Goal: Contribute content: Contribute content

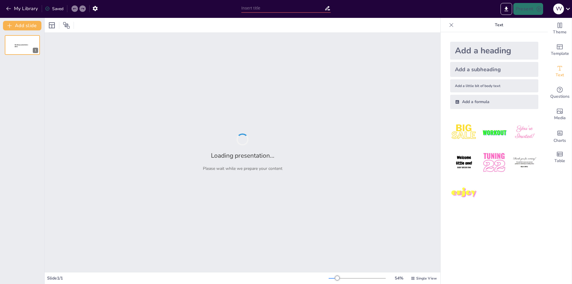
type input "Стрибок у висоту з розбігу: Особливості методу переступання"
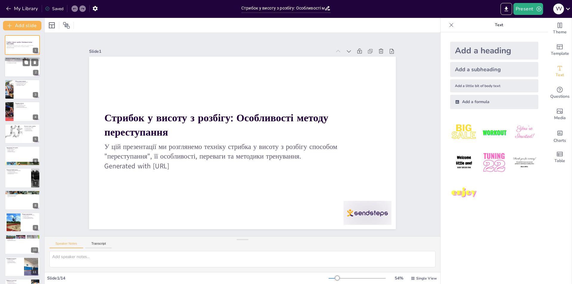
click at [17, 70] on div at bounding box center [22, 67] width 36 height 20
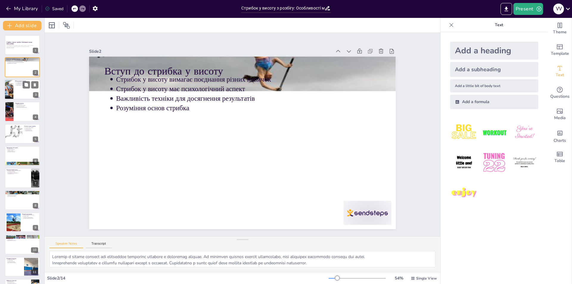
click at [18, 94] on div at bounding box center [22, 89] width 36 height 20
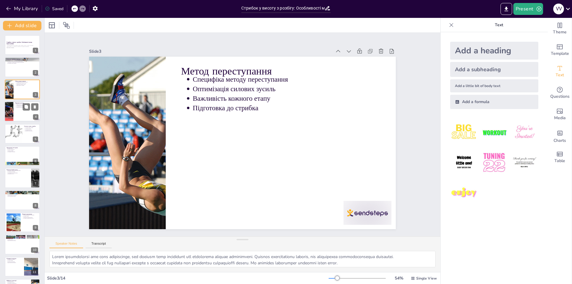
click at [18, 116] on div at bounding box center [22, 111] width 36 height 20
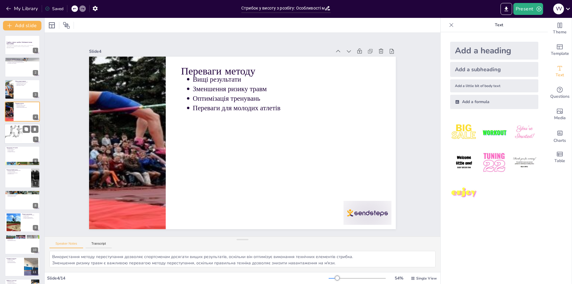
click at [18, 135] on div at bounding box center [13, 134] width 66 height 20
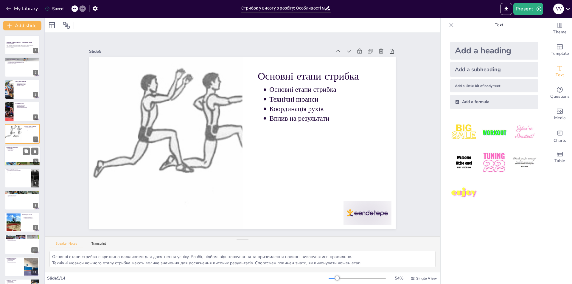
click at [17, 154] on div at bounding box center [22, 156] width 36 height 20
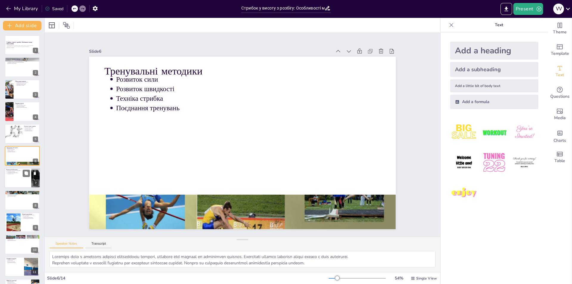
click at [19, 182] on div at bounding box center [22, 178] width 36 height 20
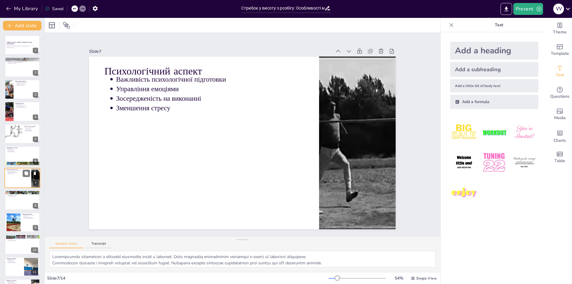
scroll to position [21, 0]
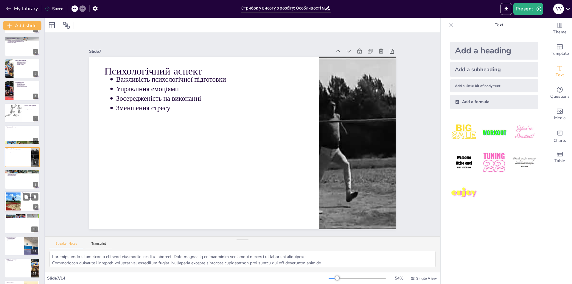
click at [18, 204] on div at bounding box center [13, 202] width 32 height 18
type textarea "Приклади відомих спортсменів можуть надихнути молодих атлетів. Їх досвід та дос…"
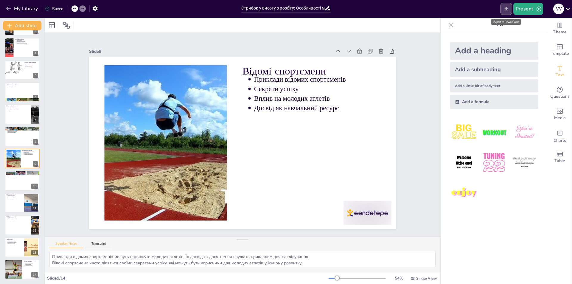
click at [504, 7] on icon "Export to PowerPoint" at bounding box center [506, 9] width 6 height 6
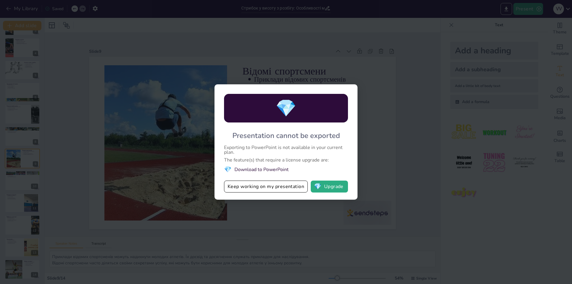
click at [298, 171] on li "💎 Download to PowerPoint" at bounding box center [286, 169] width 124 height 8
click at [260, 184] on button "Keep working on my presentation" at bounding box center [266, 187] width 84 height 12
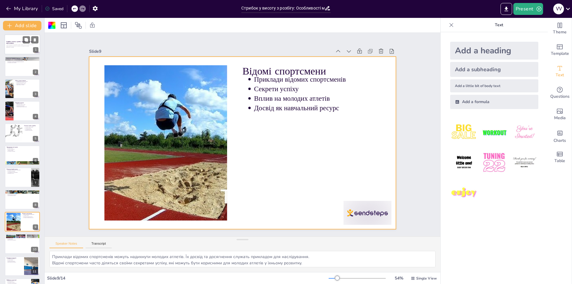
scroll to position [0, 0]
click at [509, 10] on icon "Export to PowerPoint" at bounding box center [506, 9] width 6 height 6
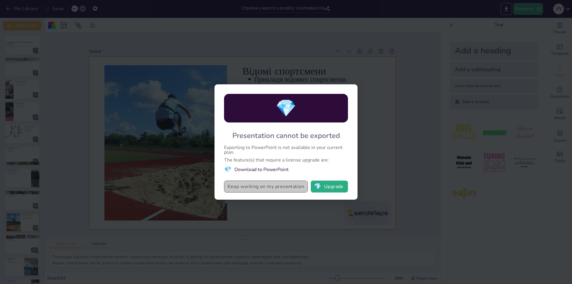
click at [254, 188] on button "Keep working on my presentation" at bounding box center [266, 187] width 84 height 12
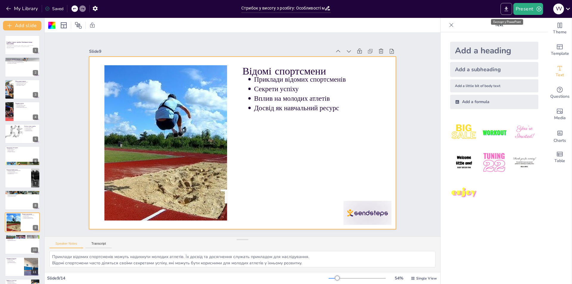
click at [509, 7] on icon "Export to PowerPoint" at bounding box center [506, 9] width 6 height 6
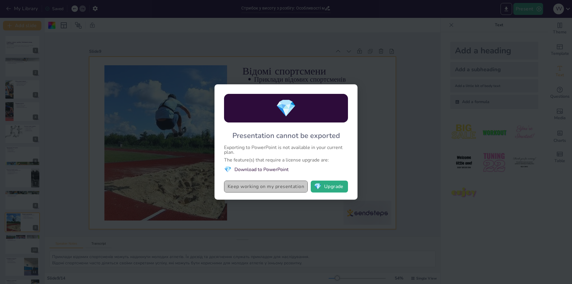
click at [249, 188] on button "Keep working on my presentation" at bounding box center [266, 187] width 84 height 12
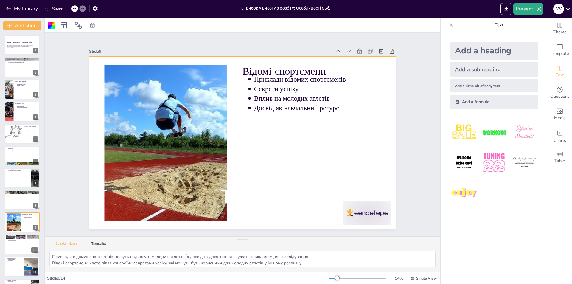
click at [59, 8] on div "Saved" at bounding box center [54, 9] width 18 height 6
click at [58, 8] on div "Saved" at bounding box center [54, 9] width 18 height 6
click at [18, 46] on p "У цій презентації ми розглянемо техніку стрибка у висоту з розбігу способом "пе…" at bounding box center [22, 46] width 32 height 2
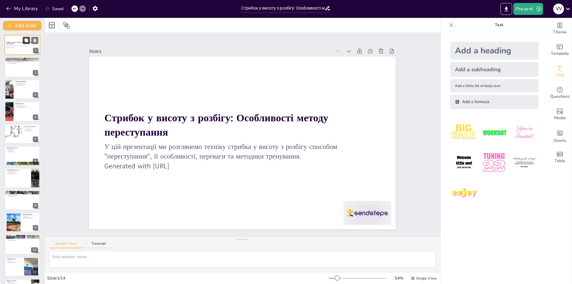
click at [25, 39] on icon at bounding box center [26, 40] width 4 height 4
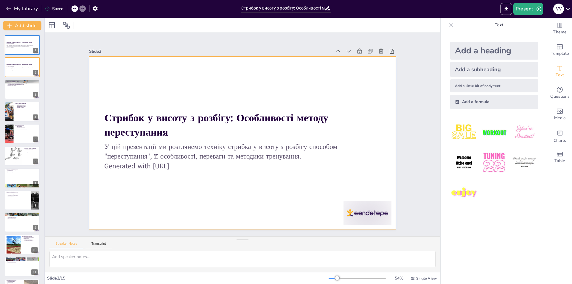
click at [96, 84] on div at bounding box center [235, 139] width 303 height 352
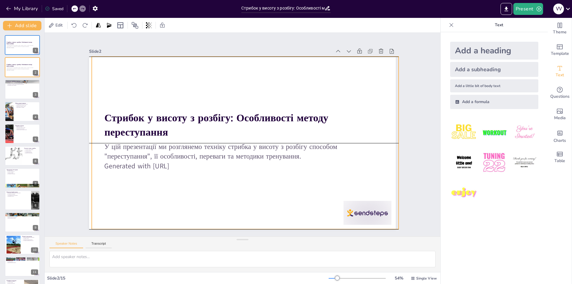
drag, startPoint x: 96, startPoint y: 79, endPoint x: 94, endPoint y: 70, distance: 8.8
click at [94, 70] on div at bounding box center [239, 142] width 345 height 259
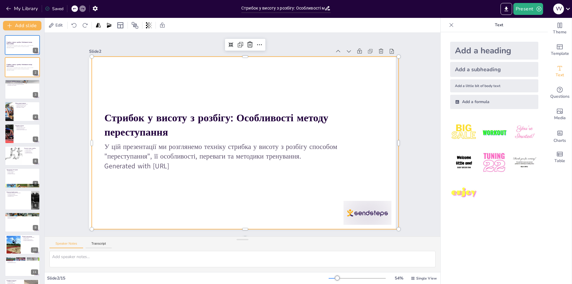
click at [315, 85] on div at bounding box center [241, 126] width 336 height 233
click at [245, 86] on div at bounding box center [241, 143] width 323 height 204
click at [245, 86] on div at bounding box center [234, 133] width 204 height 323
click at [245, 87] on div at bounding box center [236, 139] width 333 height 343
click at [245, 87] on div at bounding box center [246, 127] width 350 height 283
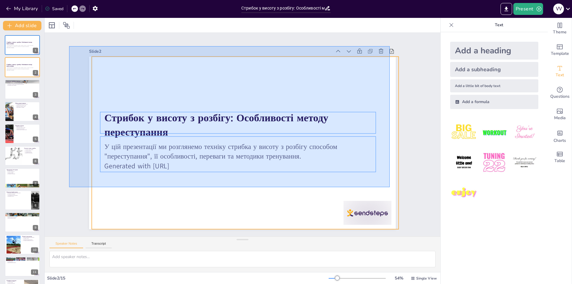
drag, startPoint x: 69, startPoint y: 46, endPoint x: 390, endPoint y: 187, distance: 350.3
click at [390, 187] on div "Slide 1 Стрибок у висоту з розбігу: Особливості методу переступання У цій презе…" at bounding box center [242, 134] width 368 height 379
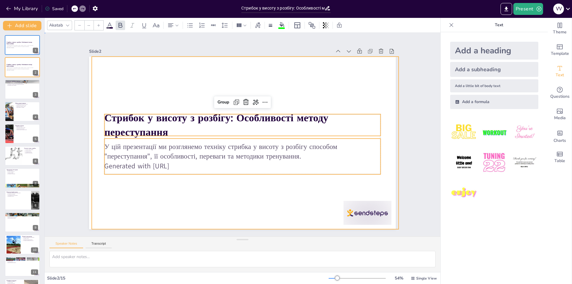
click at [263, 209] on div at bounding box center [235, 138] width 283 height 350
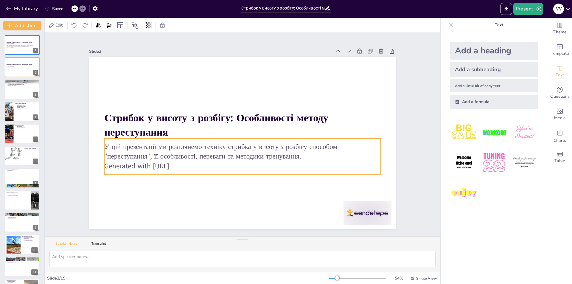
click at [215, 153] on p "У цій презентації ми розглянемо техніку стрибка у висоту з розбігу способом "пе…" at bounding box center [227, 143] width 155 height 249
click at [215, 153] on p "У цій презентації ми розглянемо техніку стрибка у висоту з розбігу способом "пе…" at bounding box center [229, 146] width 199 height 218
click at [215, 153] on p "У цій презентації ми розглянемо техніку стрибка у висоту з розбігу способом "пе…" at bounding box center [230, 123] width 199 height 218
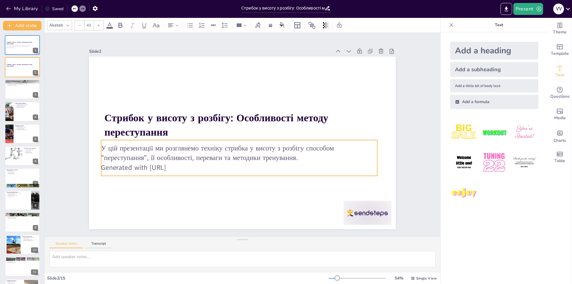
drag, startPoint x: 155, startPoint y: 163, endPoint x: 207, endPoint y: 165, distance: 52.2
click at [207, 165] on p "Generated with [URL]" at bounding box center [211, 124] width 67 height 272
click at [185, 140] on p "У цій презентації ми розглянемо техніку стрибка у висоту з розбігу способом "пе…" at bounding box center [240, 116] width 277 height 48
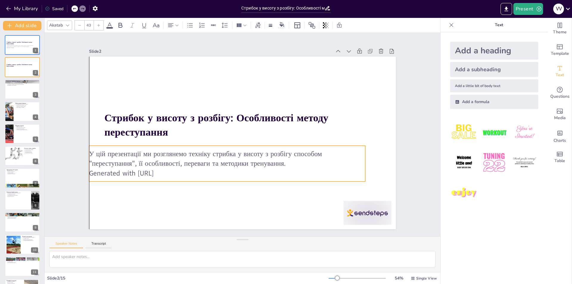
drag, startPoint x: 300, startPoint y: 158, endPoint x: 284, endPoint y: 164, distance: 16.5
click at [284, 164] on p "У цій презентації ми розглянемо техніку стрибка у висоту з розбігу способом "пе…" at bounding box center [244, 163] width 235 height 178
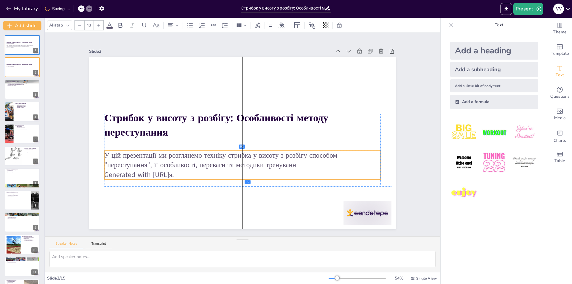
click at [284, 166] on p "У цій презентації ми розглянемо техніку стрибка у висоту з розбігу способом "пе…" at bounding box center [219, 124] width 130 height 260
click at [226, 163] on p "У цій презентації ми розглянемо техніку стрибка у висоту з розбігу способом "пе…" at bounding box center [216, 129] width 19 height 276
click at [271, 162] on p "У цій презентації ми розглянемо техніку стрибка у висоту з розбігу способом "пе…" at bounding box center [219, 122] width 103 height 269
drag, startPoint x: 284, startPoint y: 162, endPoint x: 294, endPoint y: 163, distance: 9.6
click at [294, 163] on p "У цій презентації ми розглянемо техніку стрибка у висоту з розбігу способом "пе…" at bounding box center [219, 123] width 178 height 235
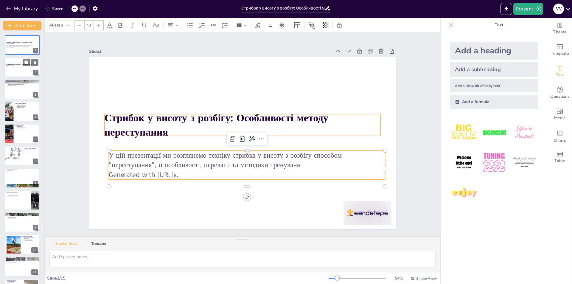
click at [17, 66] on p "Стрибок у висоту з розбігу: Особливості методу переступання" at bounding box center [22, 64] width 32 height 3
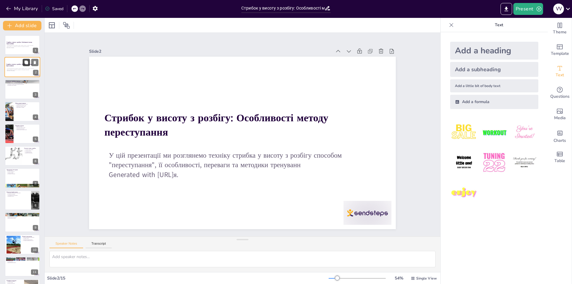
click at [24, 63] on button at bounding box center [26, 62] width 7 height 7
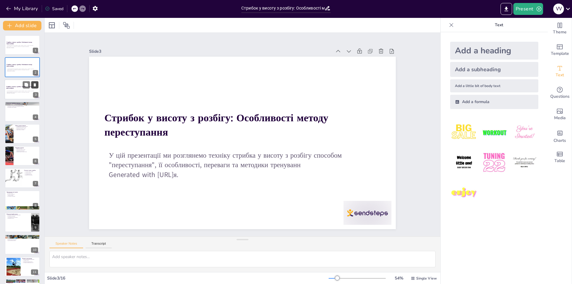
click at [33, 84] on icon at bounding box center [35, 85] width 4 height 4
type textarea "Loremip d sitame consect adi elitseddoe temporinc utlabore e doloremag aliquae.…"
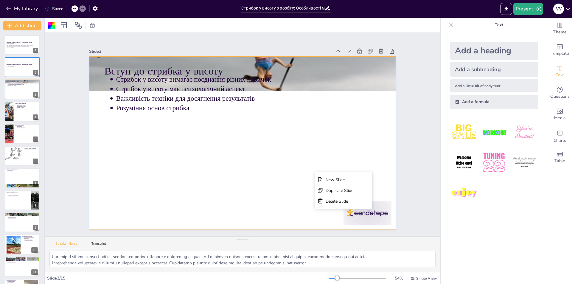
click at [255, 174] on div at bounding box center [250, 136] width 232 height 336
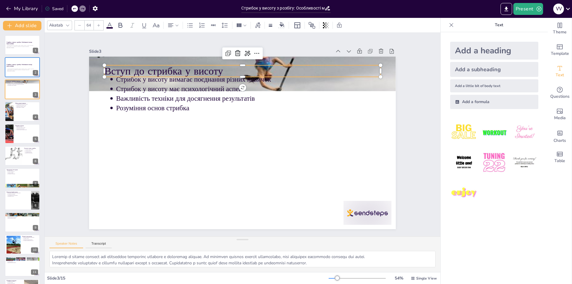
click at [207, 69] on p "Вступ до стрибка у висоту" at bounding box center [294, 97] width 174 height 232
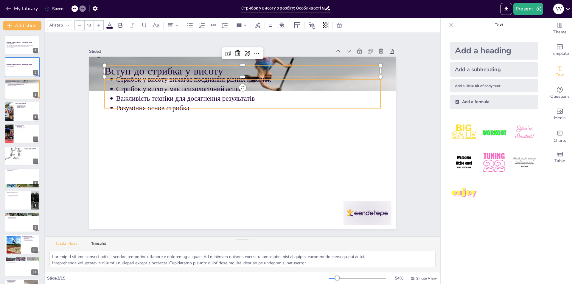
click at [224, 84] on p "Стрибок у висоту має психологічний аспект" at bounding box center [282, 159] width 116 height 246
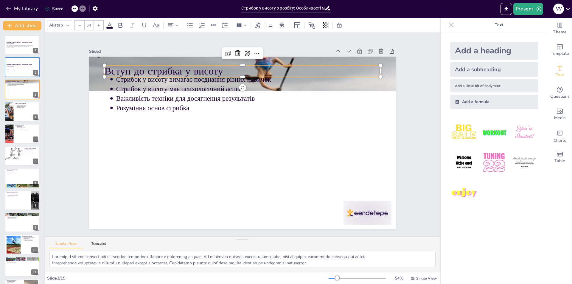
click at [254, 71] on p "Вступ до стрибка у висоту" at bounding box center [303, 154] width 99 height 267
type input "43"
click at [148, 96] on p "Важливість техніки для досягнення результатів" at bounding box center [248, 99] width 264 height 10
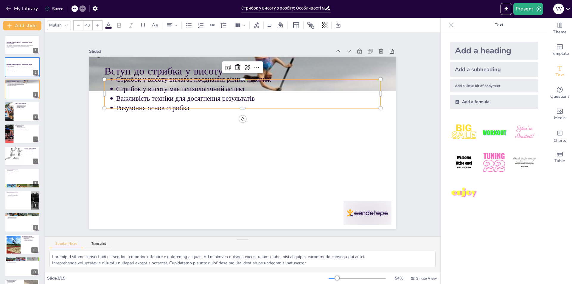
click at [144, 105] on p "Розуміння основ стрибка" at bounding box center [224, 154] width 234 height 140
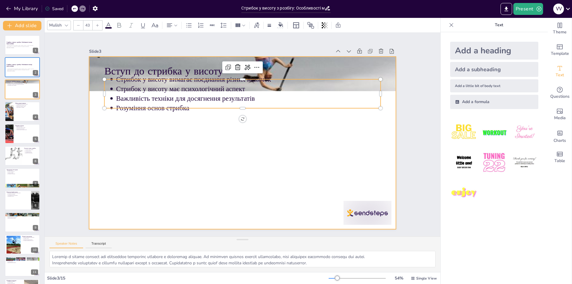
click at [136, 111] on div at bounding box center [235, 135] width 204 height 323
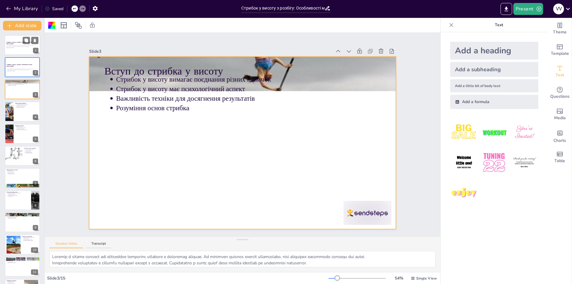
click at [16, 49] on div "У цій презентації ми розглянемо техніку стрибка у висоту з розбігу способом "пе…" at bounding box center [22, 46] width 32 height 4
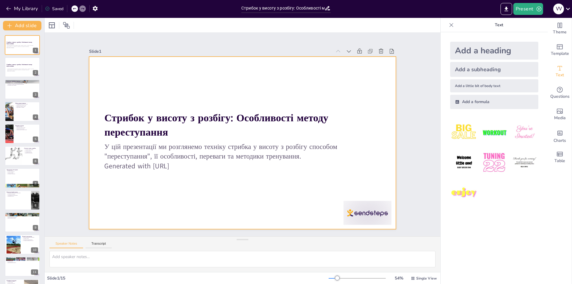
click at [192, 89] on div at bounding box center [235, 133] width 204 height 323
click at [192, 89] on div at bounding box center [251, 135] width 204 height 323
click at [192, 89] on div at bounding box center [235, 131] width 283 height 350
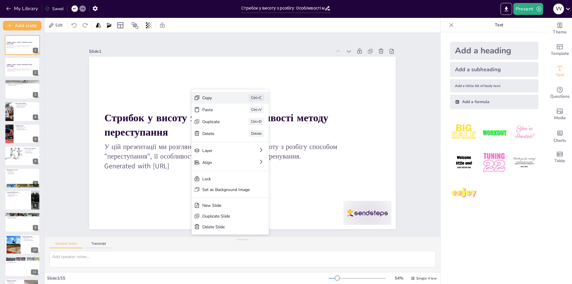
click at [209, 137] on div "Copy" at bounding box center [224, 143] width 30 height 12
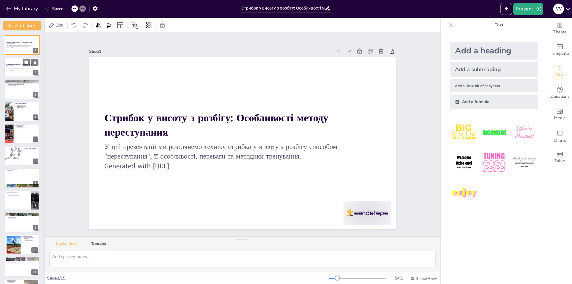
click at [18, 64] on strong "Стрибок у висоту з розбігу: Особливості методу переступання" at bounding box center [19, 64] width 26 height 3
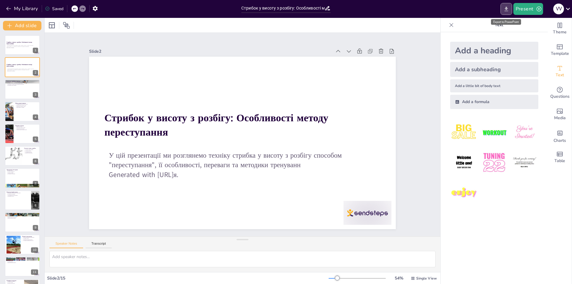
click at [510, 13] on button "Export to PowerPoint" at bounding box center [507, 9] width 12 height 12
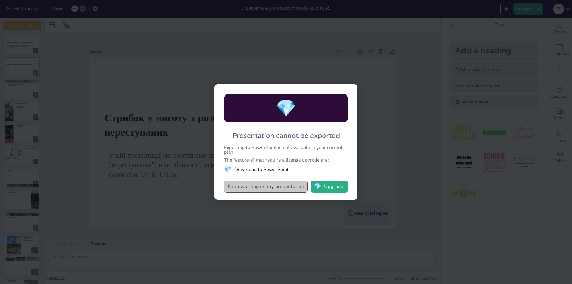
click at [276, 189] on button "Keep working on my presentation" at bounding box center [266, 187] width 84 height 12
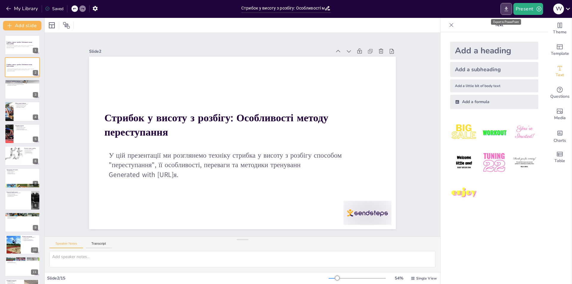
click at [510, 7] on button "Export to PowerPoint" at bounding box center [507, 9] width 12 height 12
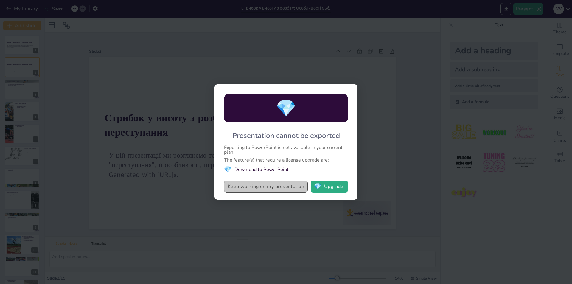
click at [284, 186] on button "Keep working on my presentation" at bounding box center [266, 187] width 84 height 12
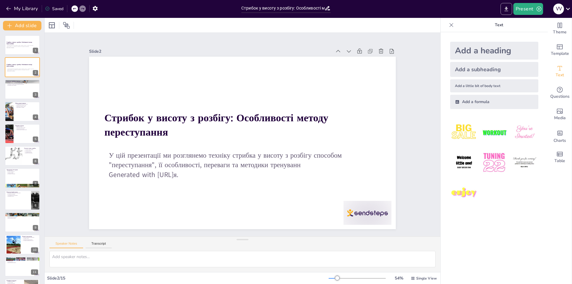
click at [504, 8] on icon "Export to PowerPoint" at bounding box center [506, 9] width 6 height 6
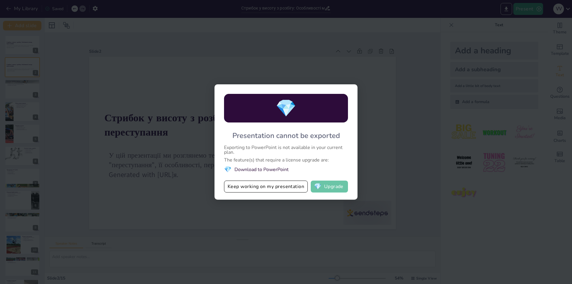
click at [333, 186] on button "💎 Upgrade" at bounding box center [329, 187] width 37 height 12
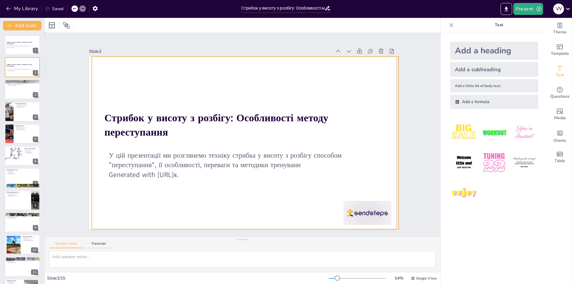
click at [293, 209] on div at bounding box center [241, 126] width 323 height 204
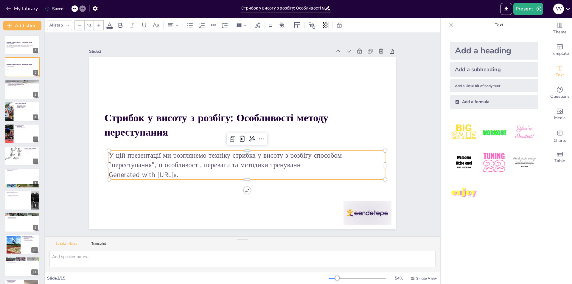
click at [259, 156] on p "У цій презентації ми розглянемо техніку стрибка у висоту з розбігу способом "пе…" at bounding box center [221, 149] width 130 height 260
click at [240, 149] on icon at bounding box center [236, 153] width 8 height 8
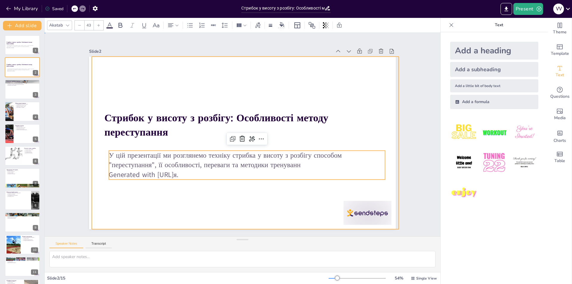
click at [127, 209] on div at bounding box center [250, 131] width 259 height 345
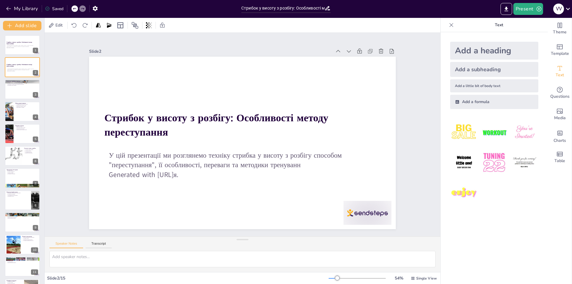
drag, startPoint x: 70, startPoint y: 42, endPoint x: 250, endPoint y: 129, distance: 199.1
click at [21, 48] on div "У цій презентації ми розглянемо техніку стрибка у висоту з розбігу способом "пе…" at bounding box center [22, 46] width 32 height 4
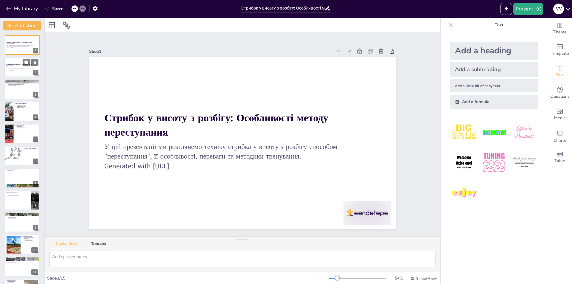
click at [20, 58] on div at bounding box center [22, 67] width 36 height 20
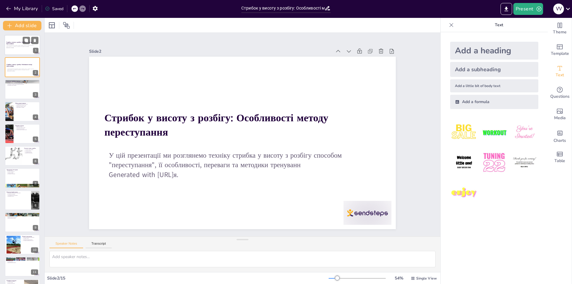
click at [15, 45] on p "У цій презентації ми розглянемо техніку стрибка у висоту з розбігу способом "пе…" at bounding box center [22, 46] width 32 height 2
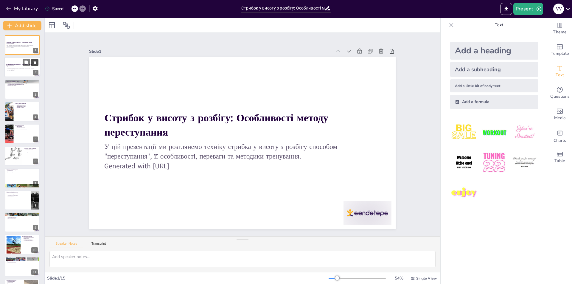
click at [35, 62] on icon at bounding box center [35, 62] width 2 height 3
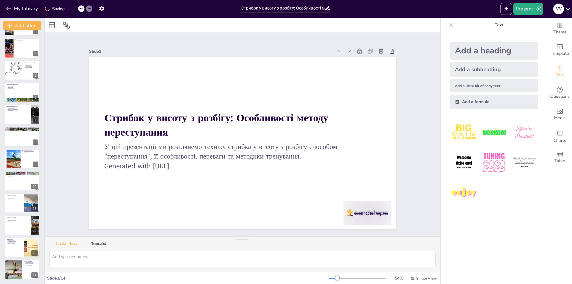
scroll to position [64, 0]
click at [14, 271] on div at bounding box center [13, 269] width 29 height 20
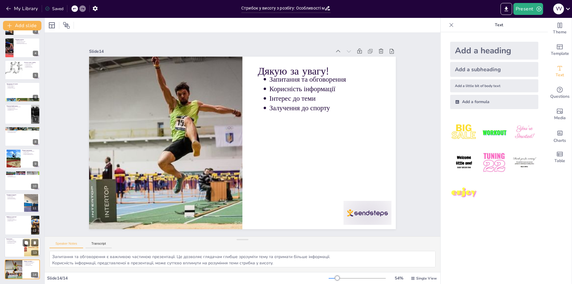
click at [12, 246] on div at bounding box center [22, 247] width 36 height 20
type textarea "Складність стрибка у висоту вимагає від спортсменів постійного вдосконалення та…"
